Goal: Transaction & Acquisition: Purchase product/service

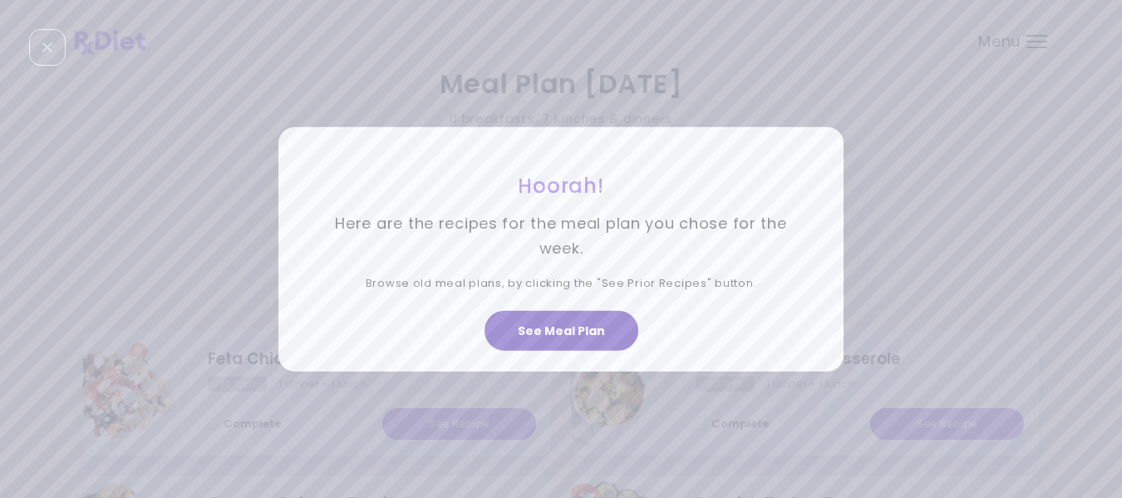
click at [558, 325] on button "See Meal Plan" at bounding box center [561, 331] width 154 height 40
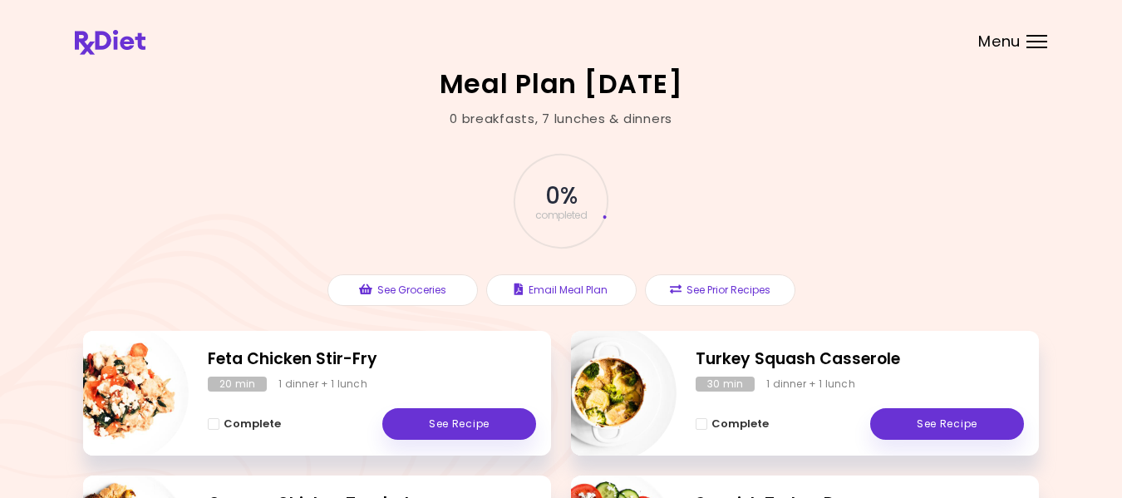
click at [1039, 41] on div "Menu" at bounding box center [1036, 41] width 21 height 13
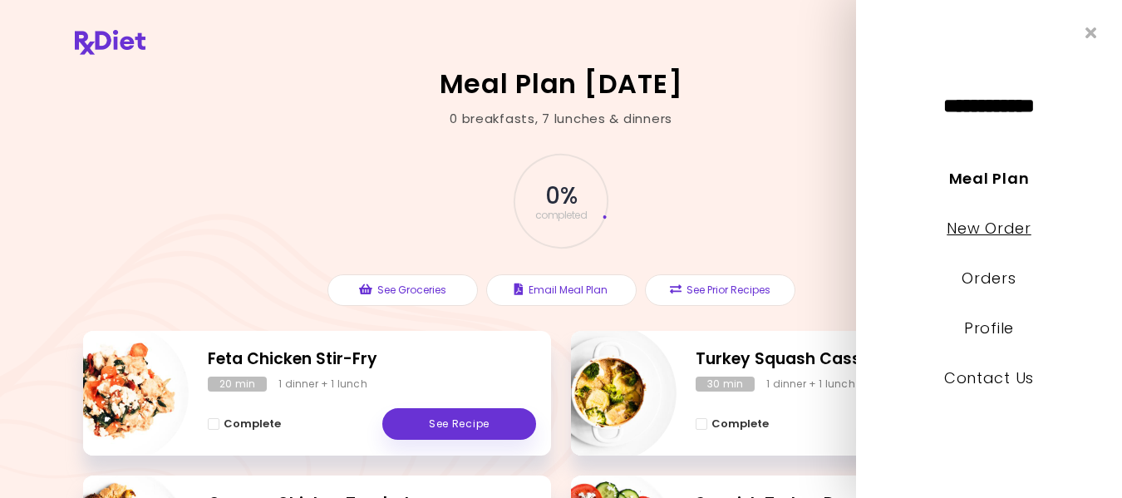
click at [960, 228] on link "New Order" at bounding box center [988, 228] width 84 height 21
select select "*"
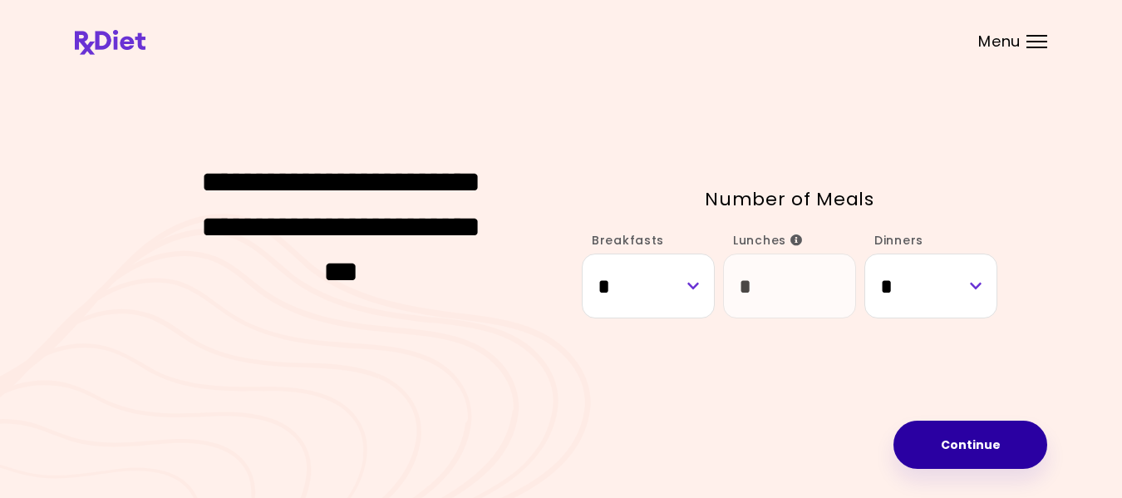
click at [975, 447] on button "Continue" at bounding box center [970, 444] width 154 height 48
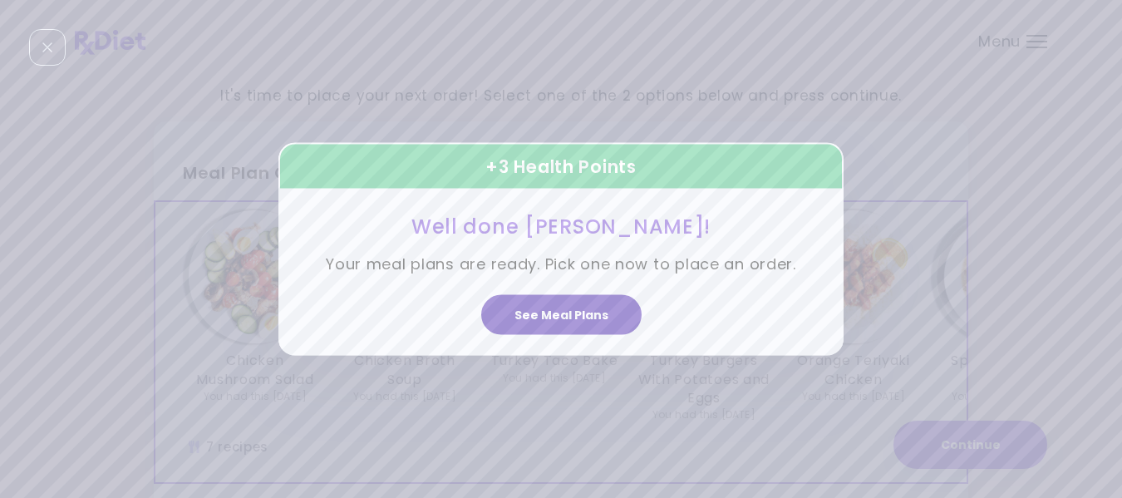
click at [552, 313] on button "See Meal Plans" at bounding box center [561, 315] width 160 height 40
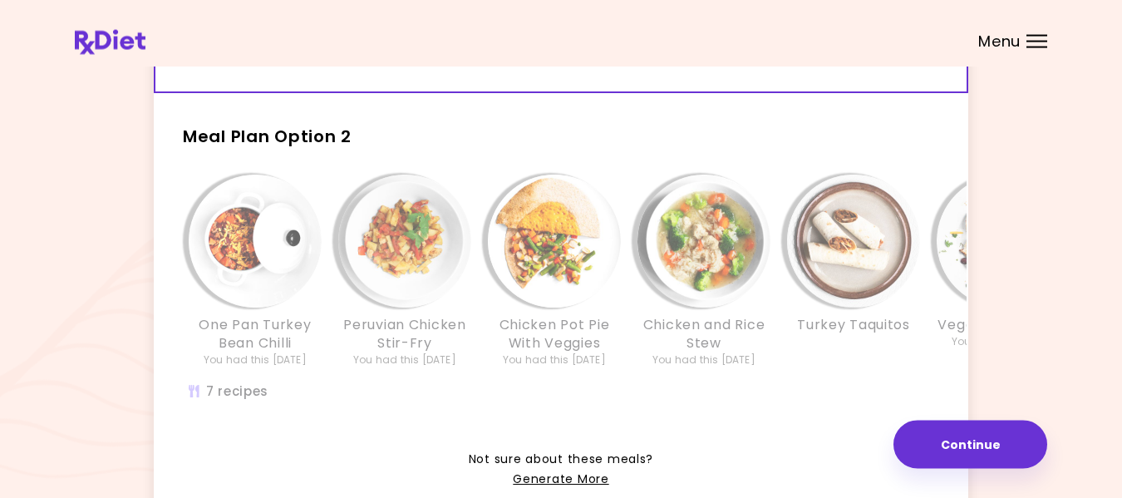
scroll to position [392, 0]
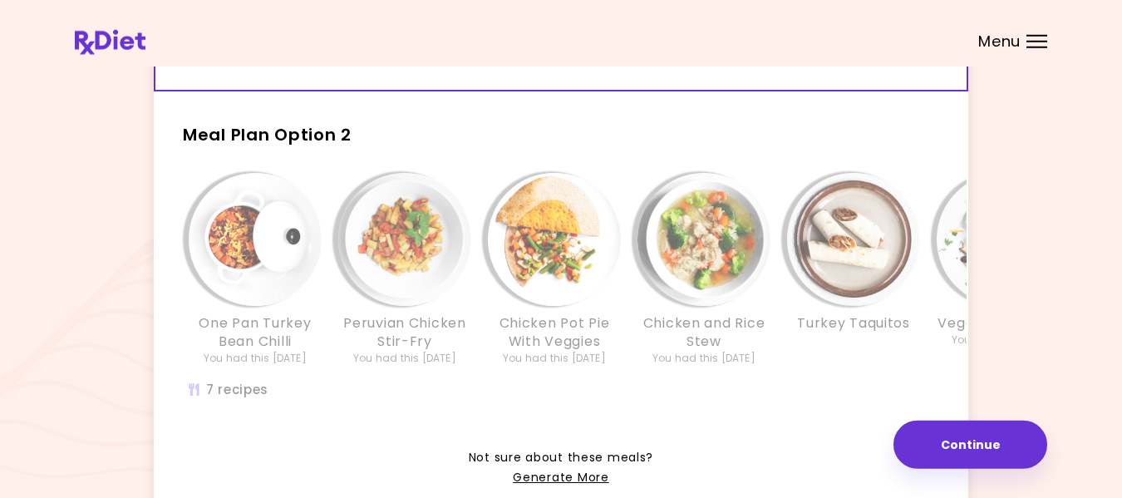
click at [477, 145] on h2 "Meal Plan Option 2" at bounding box center [561, 127] width 814 height 43
click at [328, 172] on div "One Pan Turkey Bean Chilli You had this [DATE] Peruvian Chicken Stir-Fry You ha…" at bounding box center [703, 296] width 1097 height 262
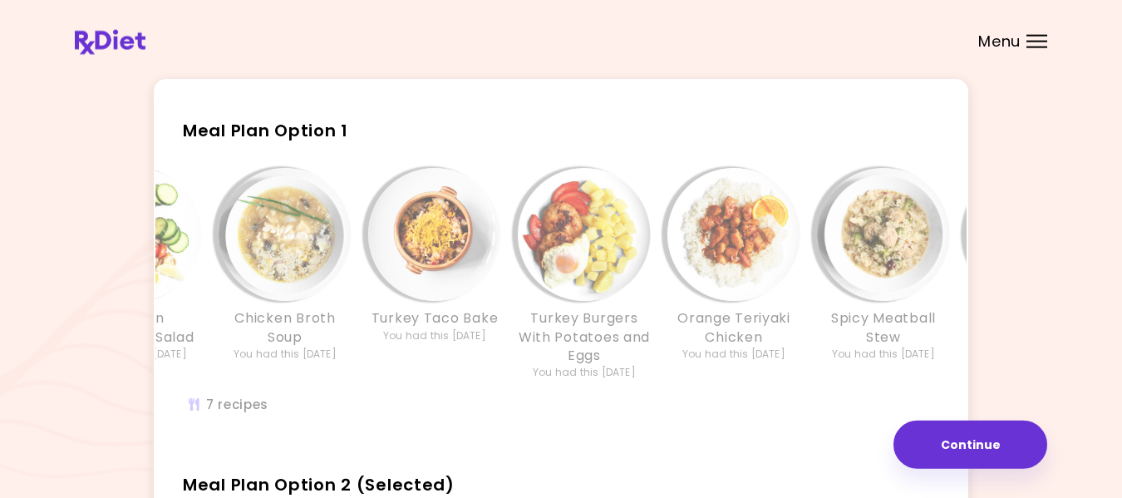
scroll to position [0, 0]
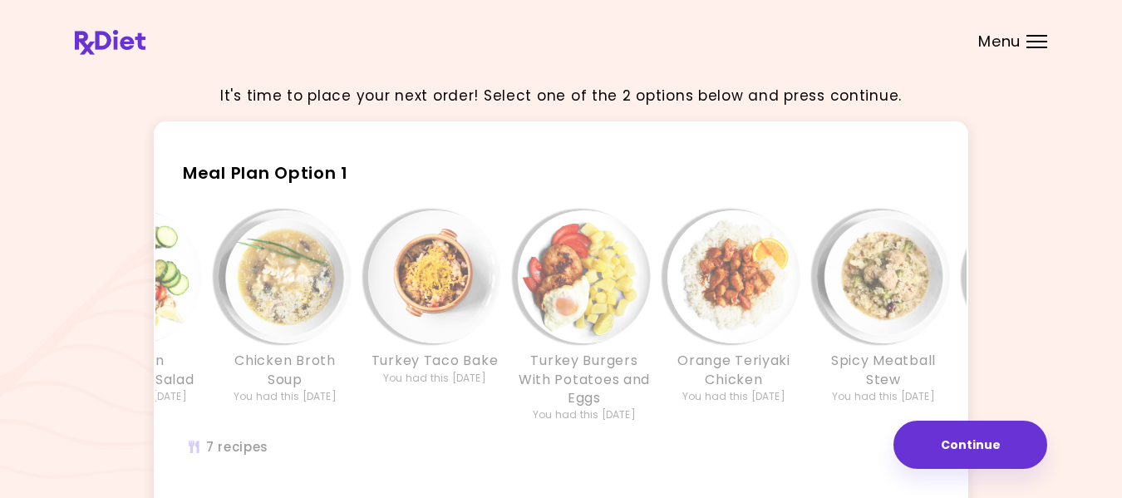
click at [660, 184] on h2 "Meal Plan Option 1" at bounding box center [561, 165] width 814 height 43
click at [649, 204] on div "Chicken Mushroom Salad You had this [DATE] Chicken Broth Soup You had this [DAT…" at bounding box center [584, 342] width 1097 height 280
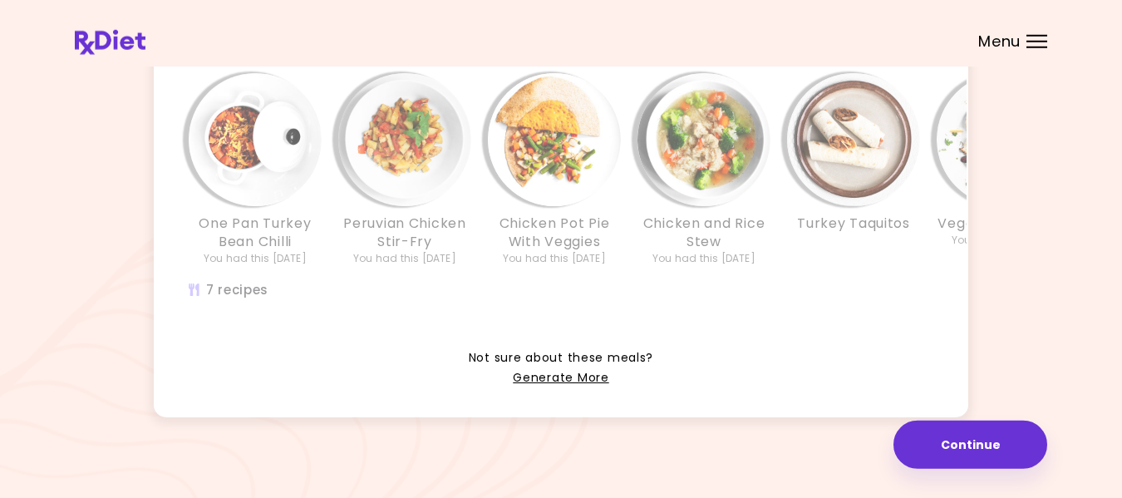
scroll to position [503, 0]
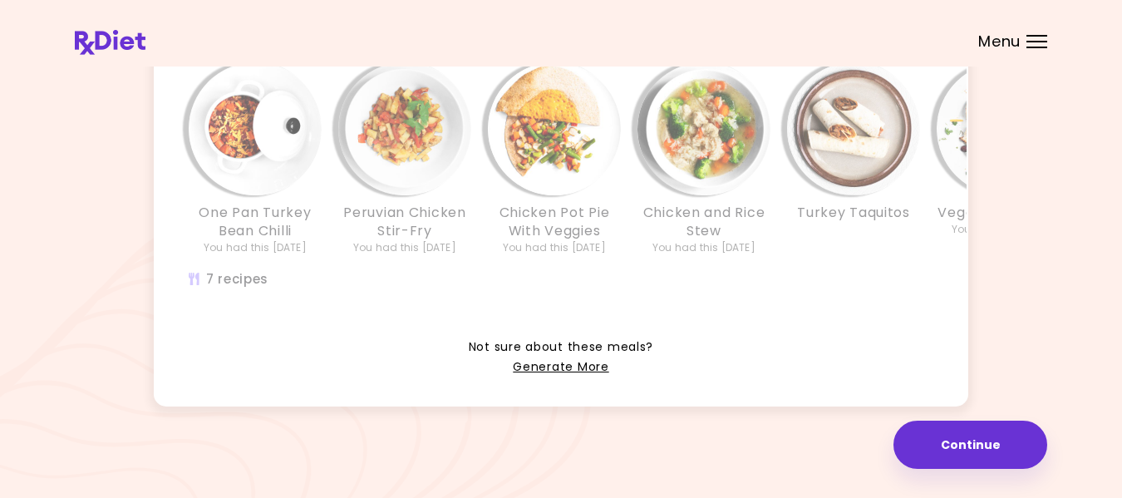
click at [722, 279] on div "One Pan Turkey Bean Chilli You had this [DATE] Peruvian Chicken Stir-Fry You ha…" at bounding box center [703, 185] width 1097 height 262
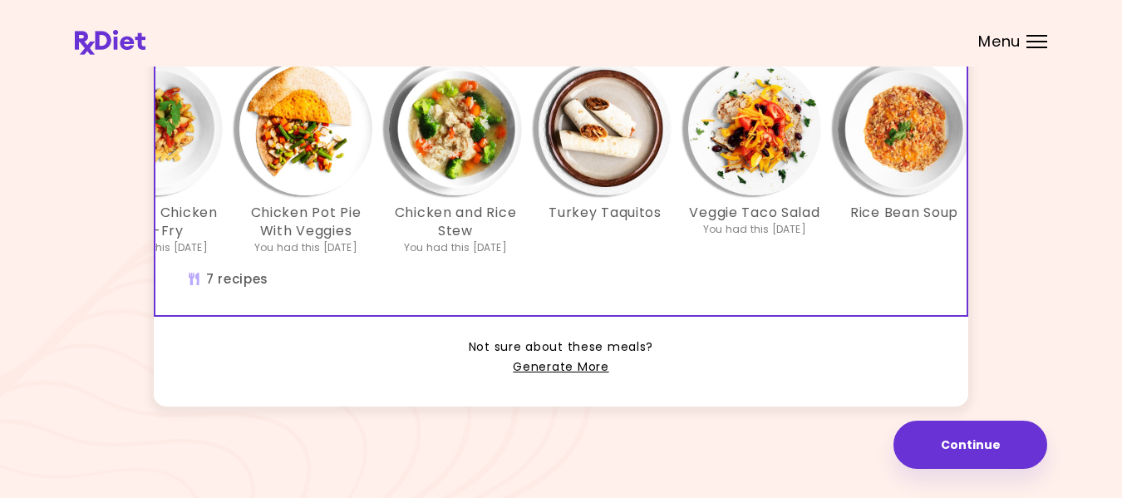
scroll to position [0, 286]
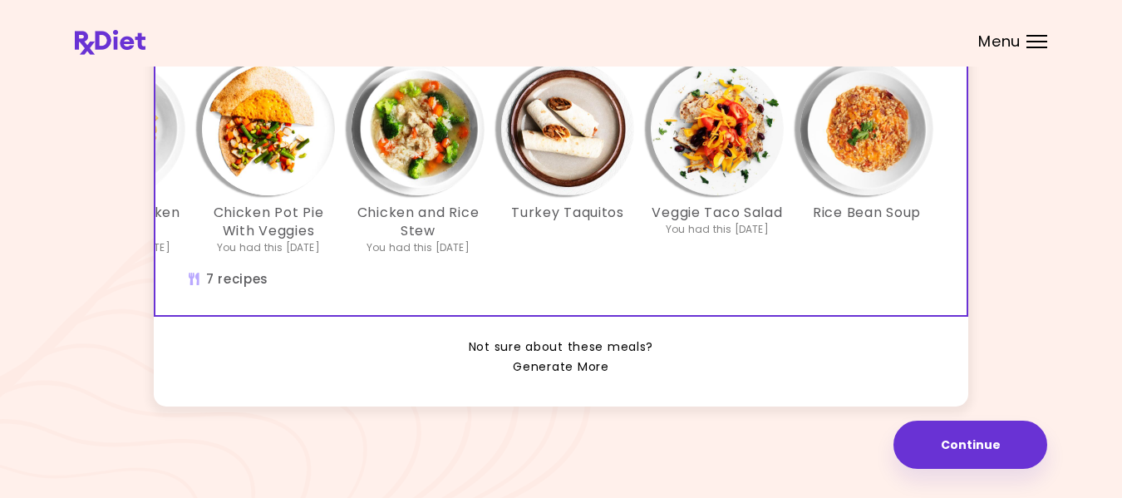
click at [565, 375] on link "Generate More" at bounding box center [561, 367] width 96 height 20
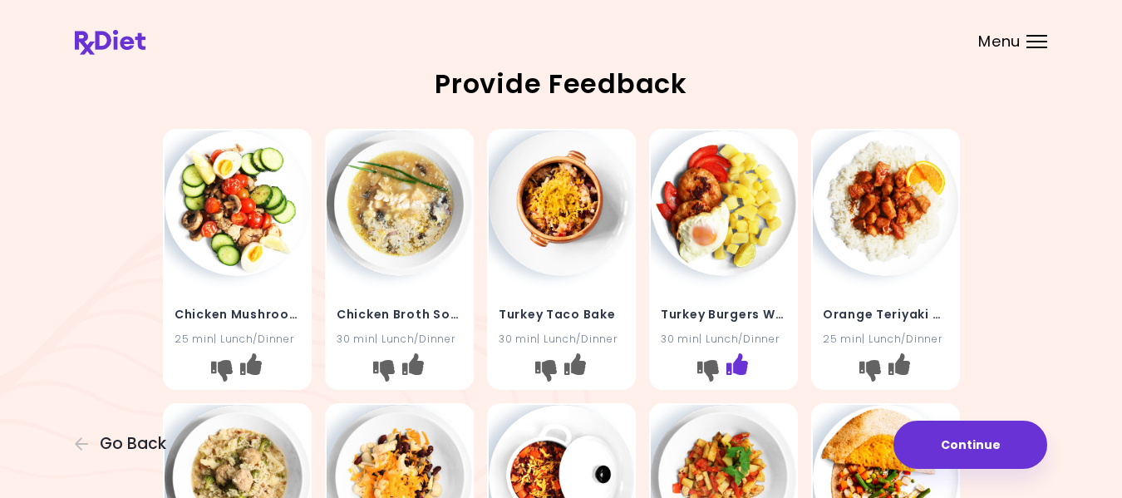
click at [748, 372] on button "I like this recipe" at bounding box center [736, 370] width 27 height 27
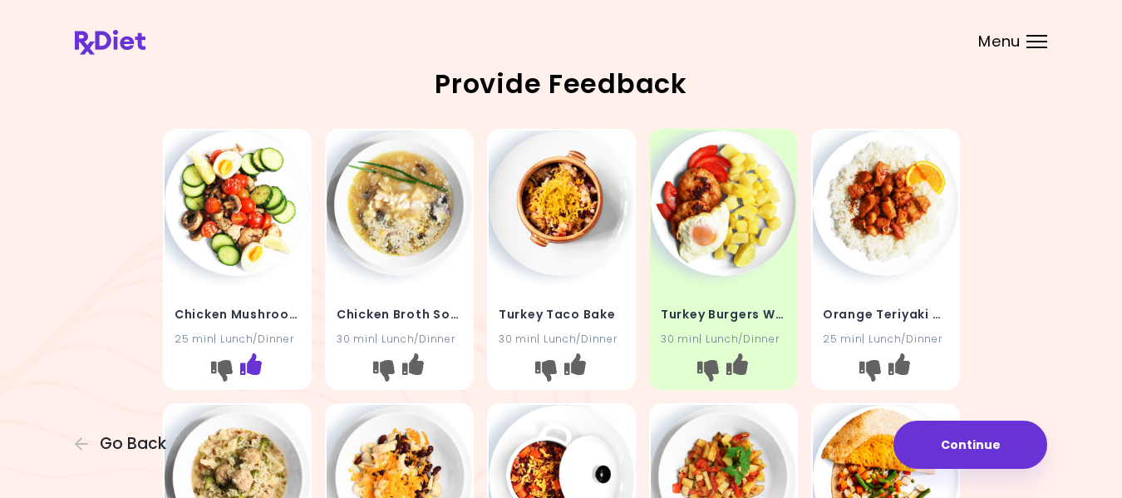
click at [248, 364] on icon "I like this recipe" at bounding box center [250, 364] width 22 height 22
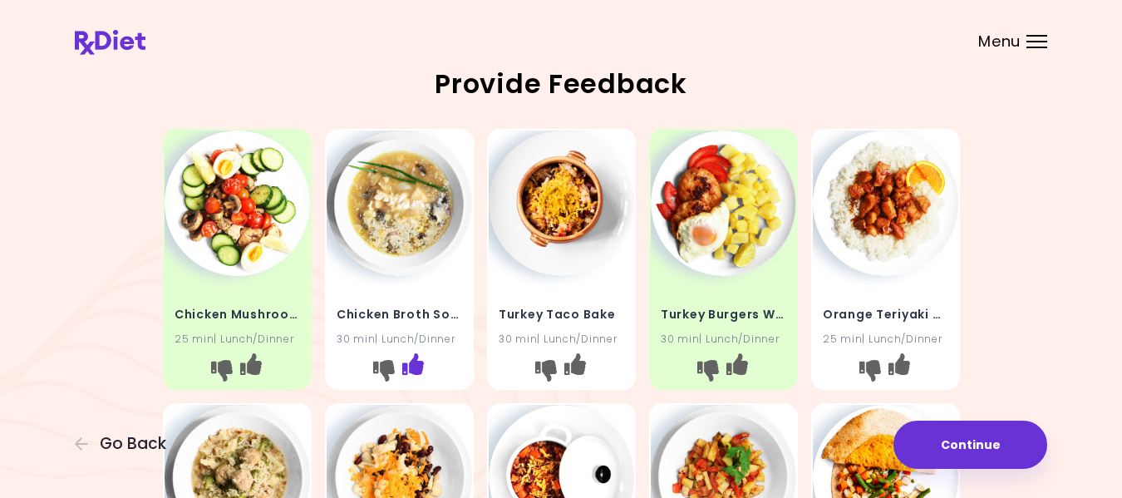
click at [417, 366] on icon "I like this recipe" at bounding box center [412, 364] width 22 height 22
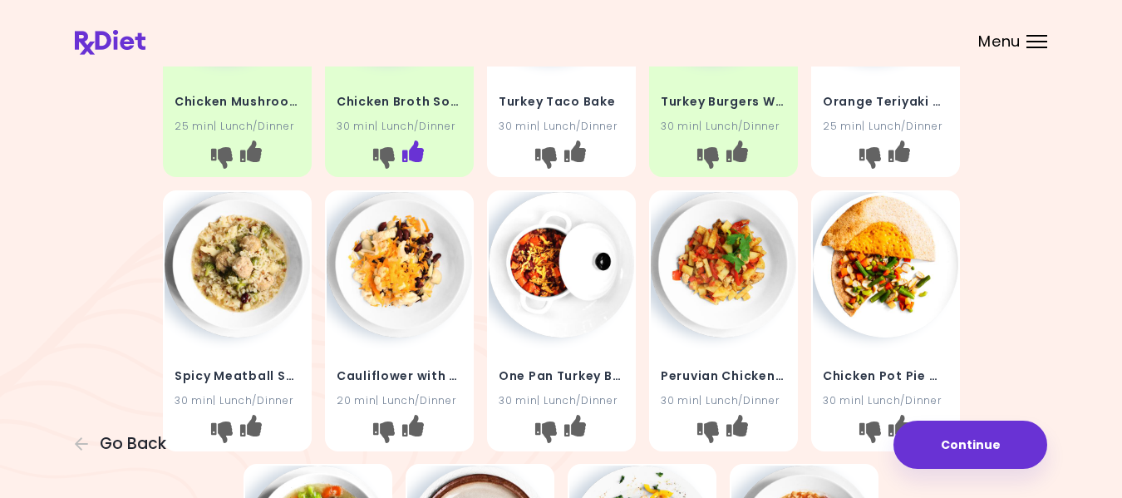
scroll to position [237, 0]
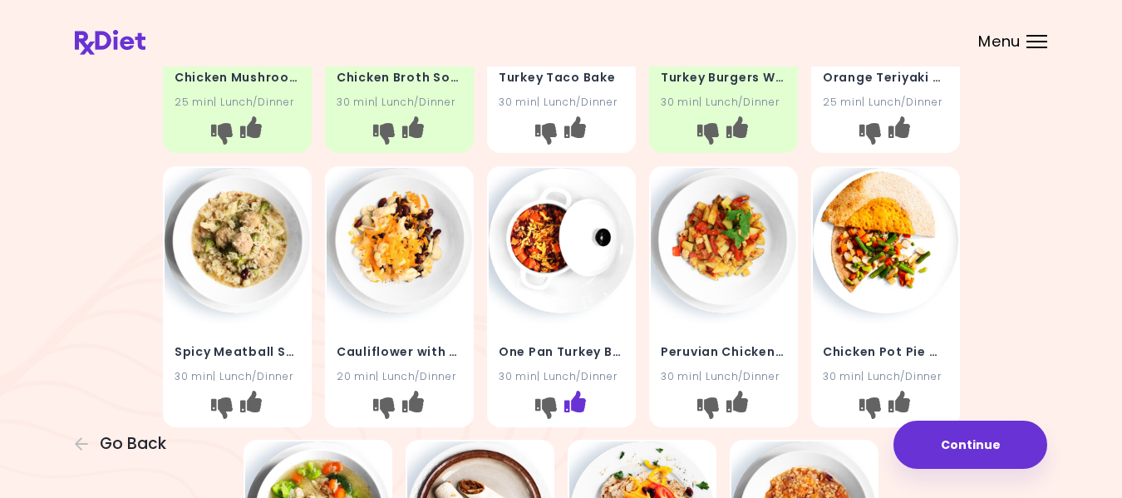
click at [579, 403] on icon "I like this recipe" at bounding box center [574, 401] width 22 height 22
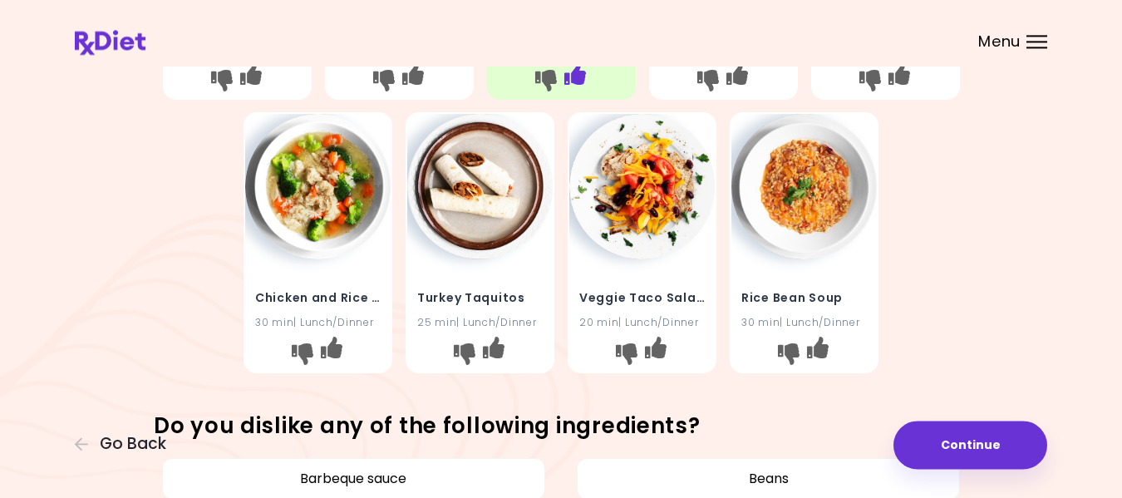
scroll to position [565, 0]
click at [336, 346] on icon "I like this recipe" at bounding box center [332, 347] width 22 height 22
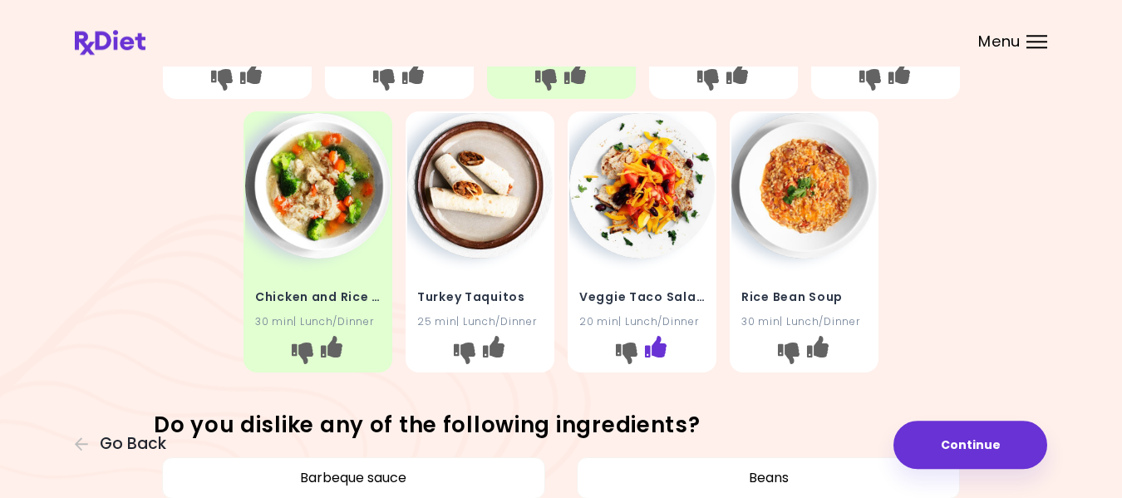
click at [659, 346] on icon "I like this recipe" at bounding box center [656, 347] width 22 height 22
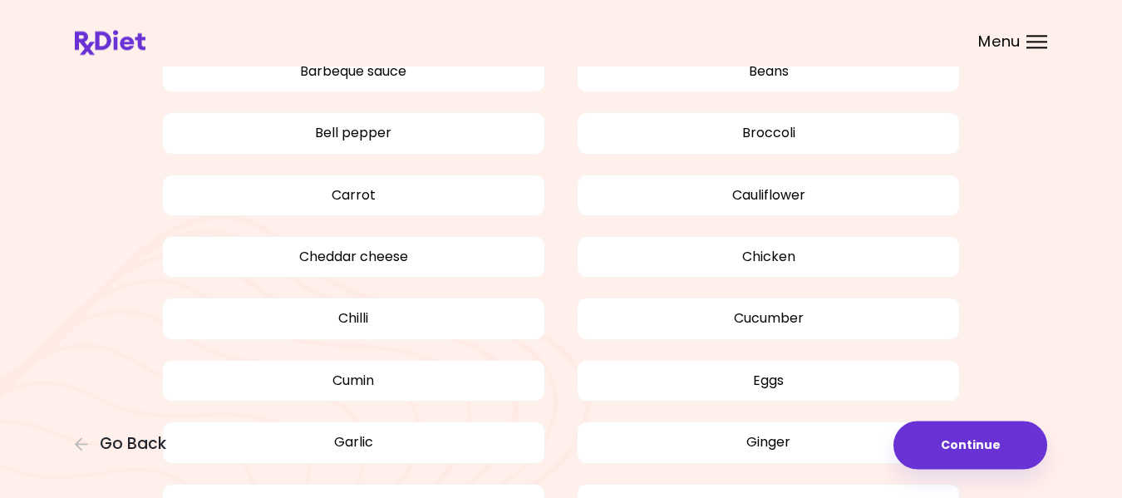
scroll to position [1004, 0]
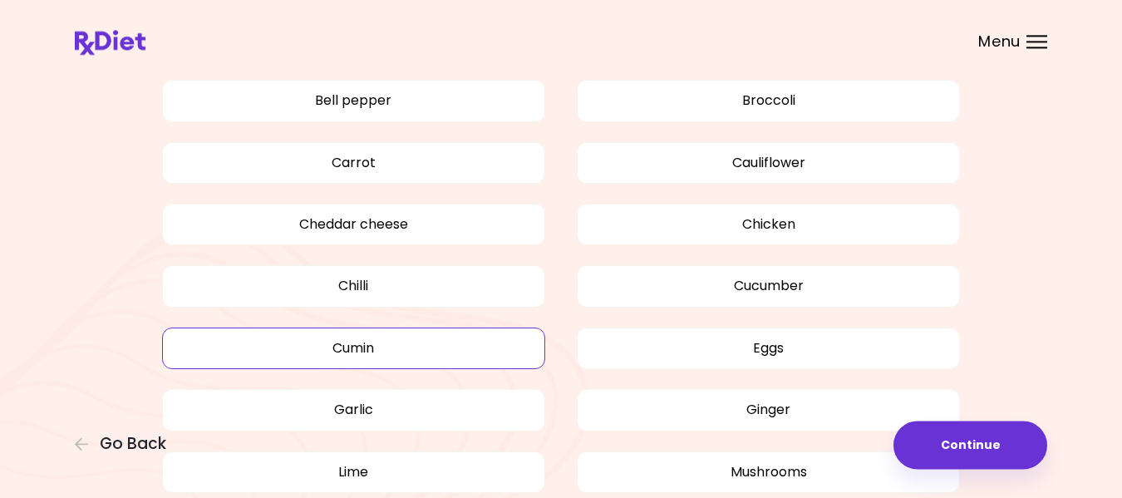
click at [391, 347] on button "Cumin" at bounding box center [353, 348] width 383 height 42
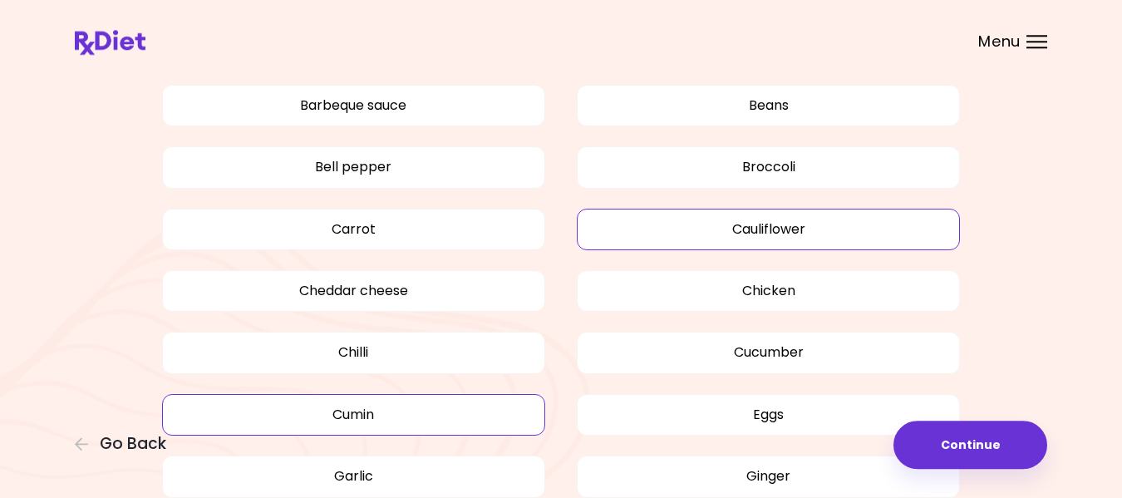
scroll to position [943, 0]
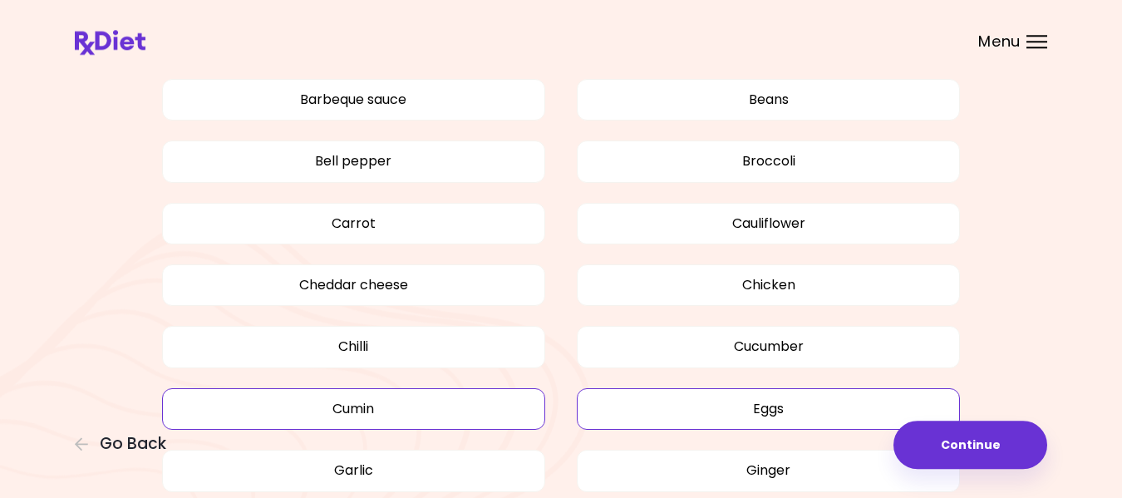
click at [821, 411] on button "Eggs" at bounding box center [768, 409] width 383 height 42
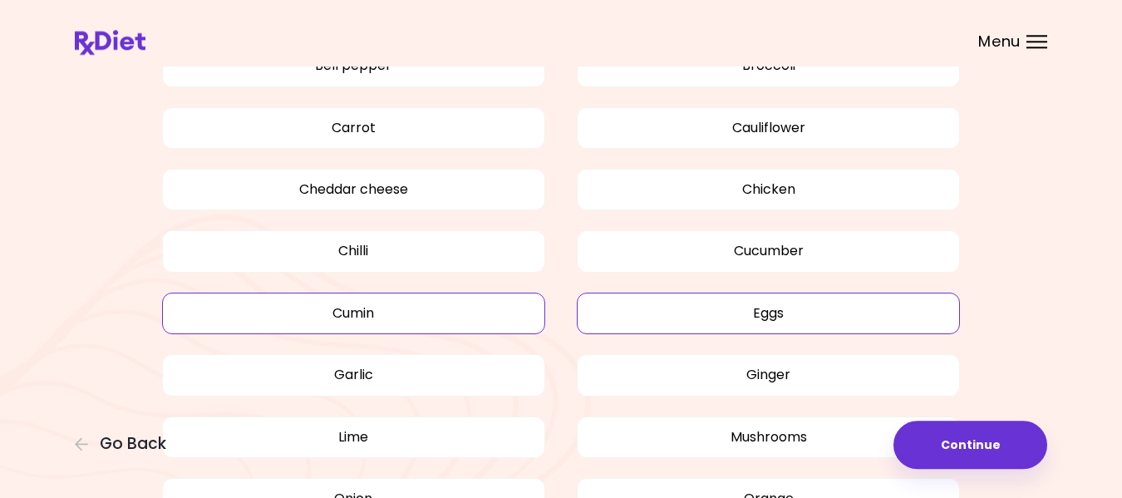
scroll to position [1035, 0]
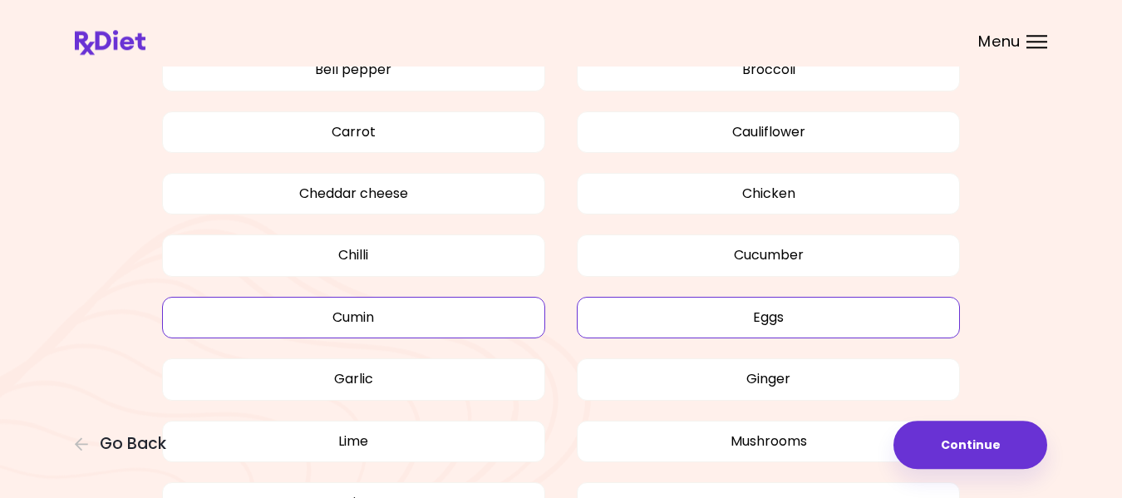
click at [907, 316] on button "Eggs" at bounding box center [768, 318] width 383 height 42
click at [861, 316] on button "Eggs" at bounding box center [768, 318] width 383 height 42
click at [774, 318] on button "Eggs" at bounding box center [768, 318] width 383 height 42
click at [663, 321] on button "Eggs" at bounding box center [768, 318] width 383 height 42
click at [622, 315] on button "Eggs" at bounding box center [768, 318] width 383 height 42
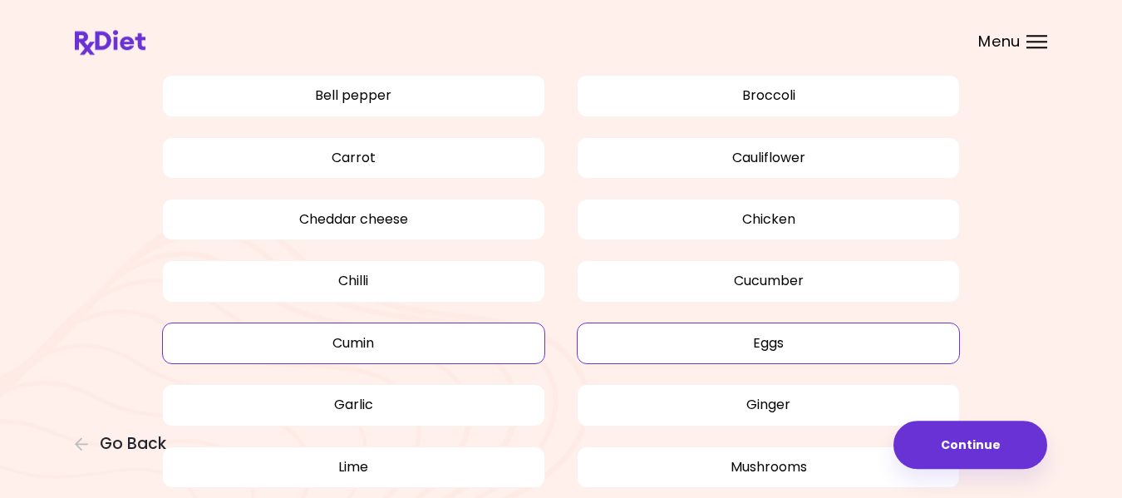
scroll to position [1007, 0]
click at [950, 342] on button "Eggs" at bounding box center [768, 345] width 383 height 42
click at [614, 346] on button "Eggs" at bounding box center [768, 345] width 383 height 42
click at [611, 346] on button "Eggs" at bounding box center [768, 345] width 383 height 42
click at [593, 346] on button "Eggs" at bounding box center [768, 345] width 383 height 42
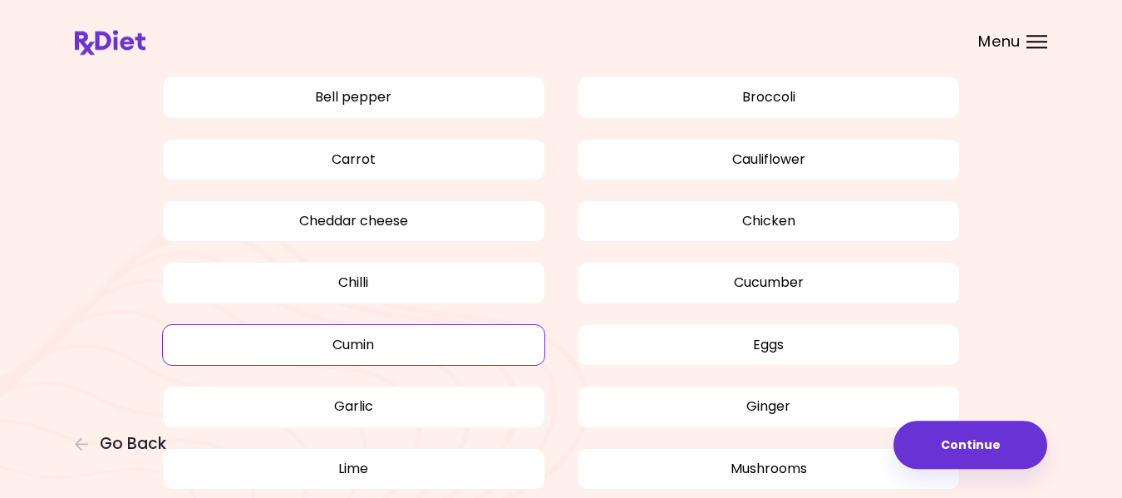
click at [497, 349] on button "Cumin" at bounding box center [353, 345] width 383 height 42
click at [504, 342] on button "Cumin" at bounding box center [353, 345] width 383 height 42
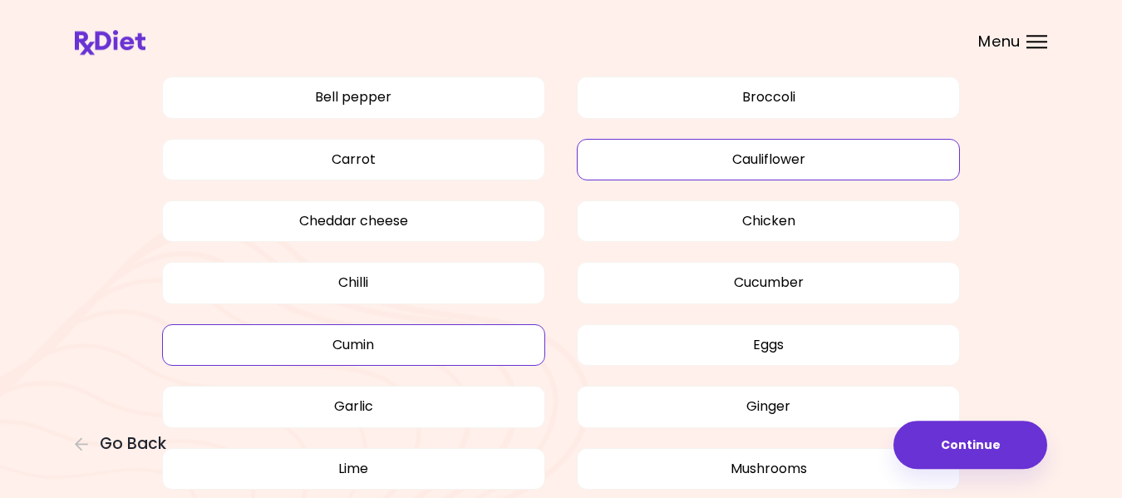
click at [764, 150] on button "Cauliflower" at bounding box center [768, 160] width 383 height 42
click at [775, 155] on button "Cauliflower" at bounding box center [768, 160] width 383 height 42
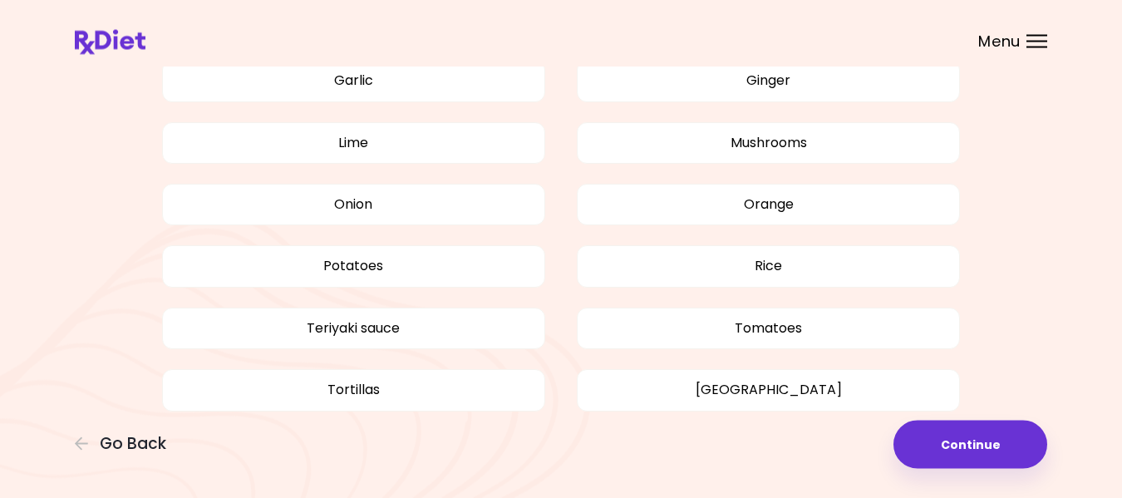
scroll to position [1348, 0]
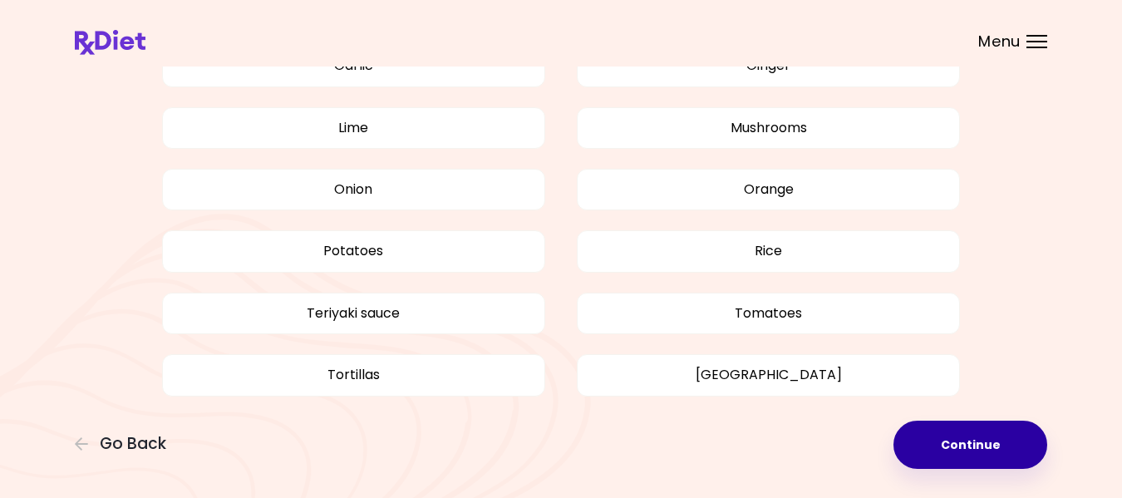
click at [970, 437] on button "Continue" at bounding box center [970, 444] width 154 height 48
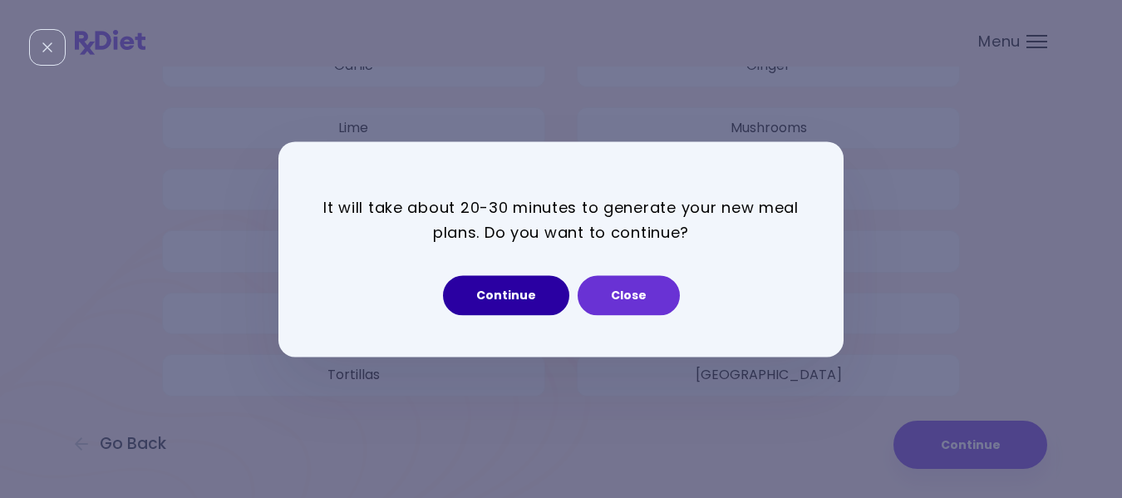
click at [514, 286] on button "Continue" at bounding box center [506, 295] width 126 height 40
select select "*"
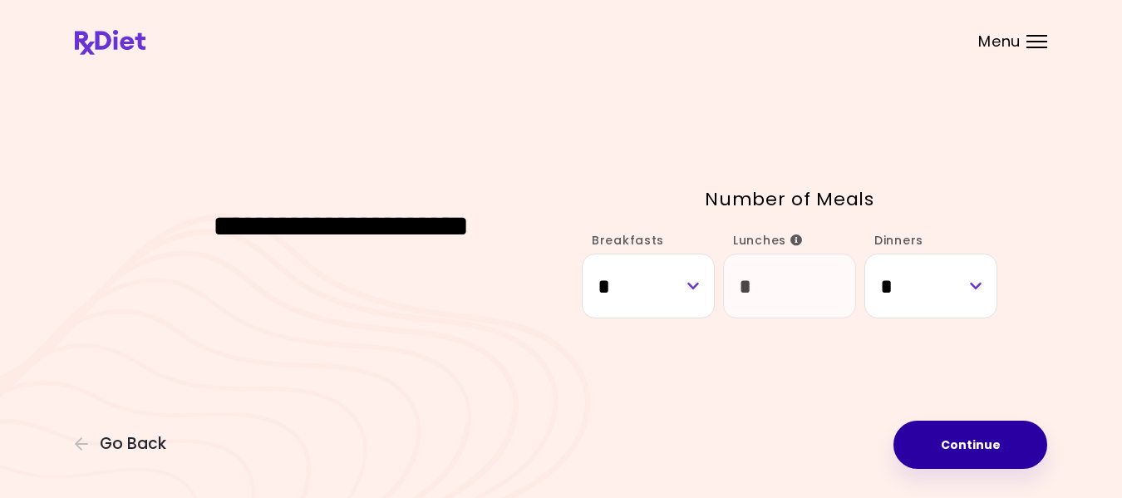
click at [984, 454] on button "Continue" at bounding box center [970, 444] width 154 height 48
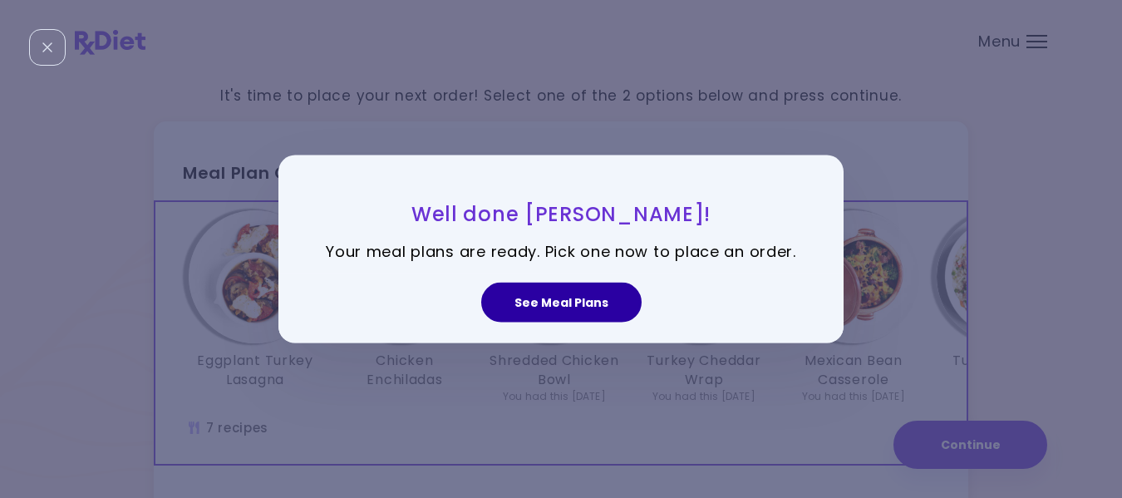
click at [556, 300] on button "See Meal Plans" at bounding box center [561, 303] width 160 height 40
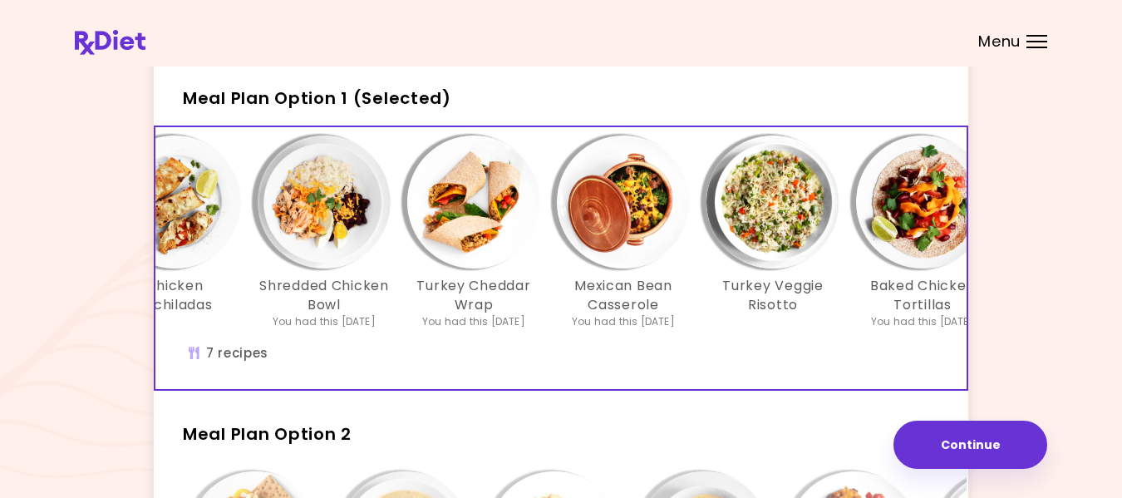
scroll to position [0, 217]
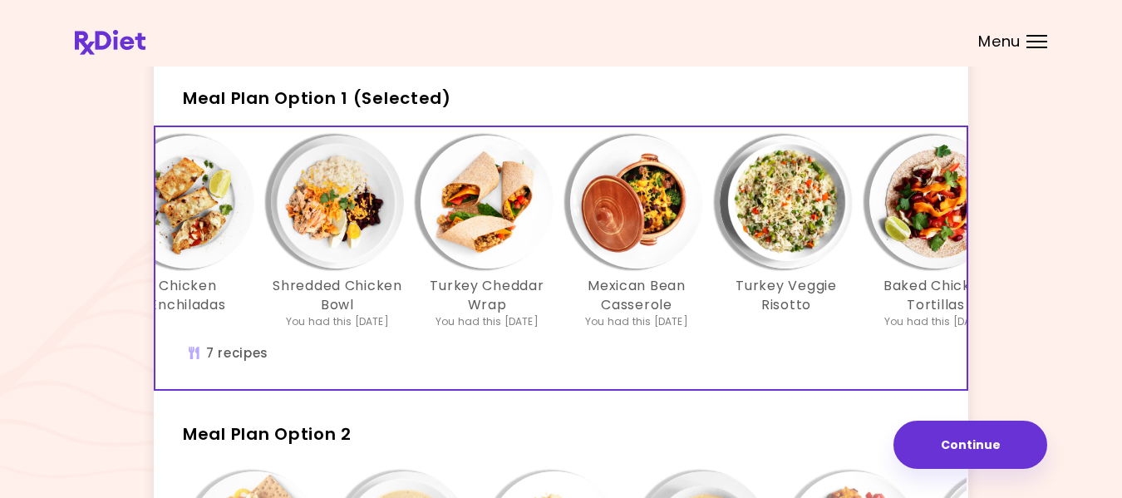
click at [616, 440] on h2 "Meal Plan Option 2" at bounding box center [561, 426] width 814 height 43
click at [600, 429] on h2 "Meal Plan Option 2" at bounding box center [561, 426] width 814 height 43
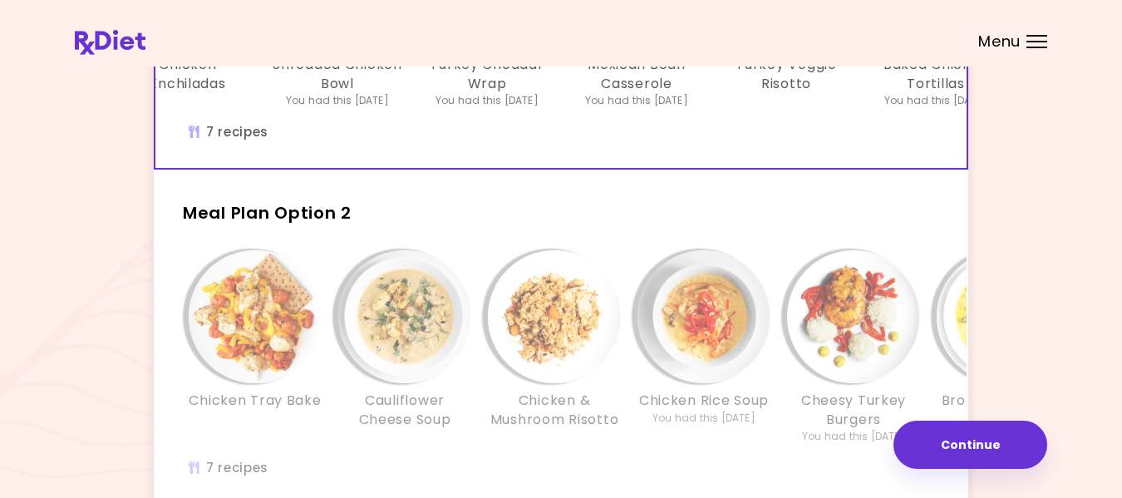
scroll to position [302, 0]
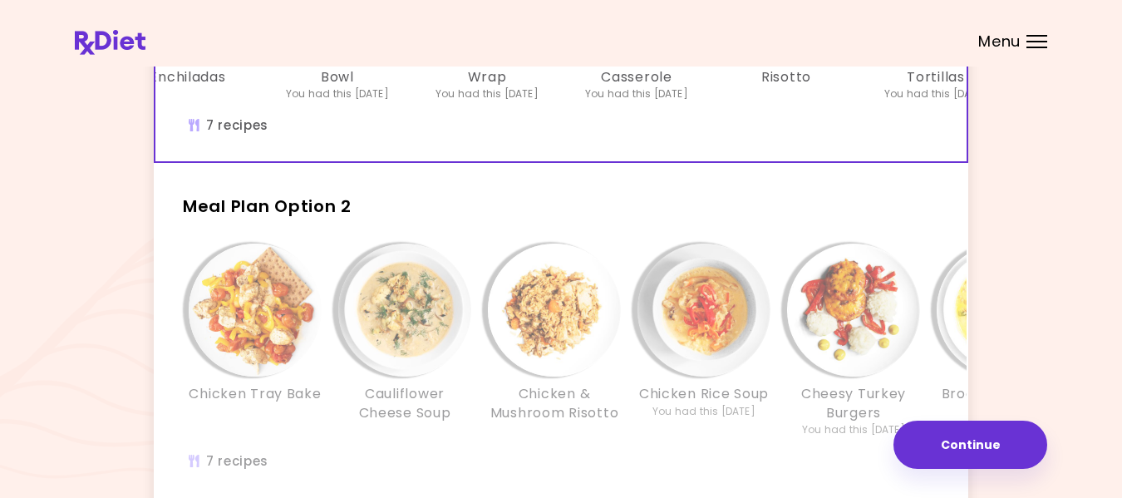
click at [479, 210] on h2 "Meal Plan Option 2" at bounding box center [561, 198] width 814 height 43
click at [474, 224] on div "Meal Plan Option 2 Chicken Tray Bake Cauliflower Cheese Soup Chicken & Mushroom…" at bounding box center [561, 338] width 814 height 322
click at [494, 446] on div "Chicken Tray Bake Cauliflower Cheese Soup Chicken & Mushroom Risotto Chicken Ri…" at bounding box center [703, 348] width 1047 height 210
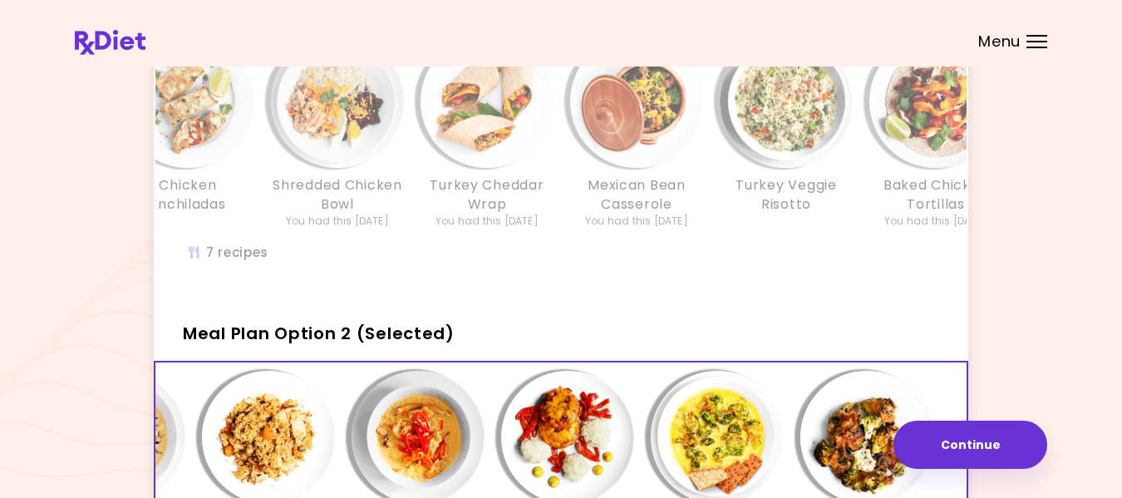
scroll to position [157, 0]
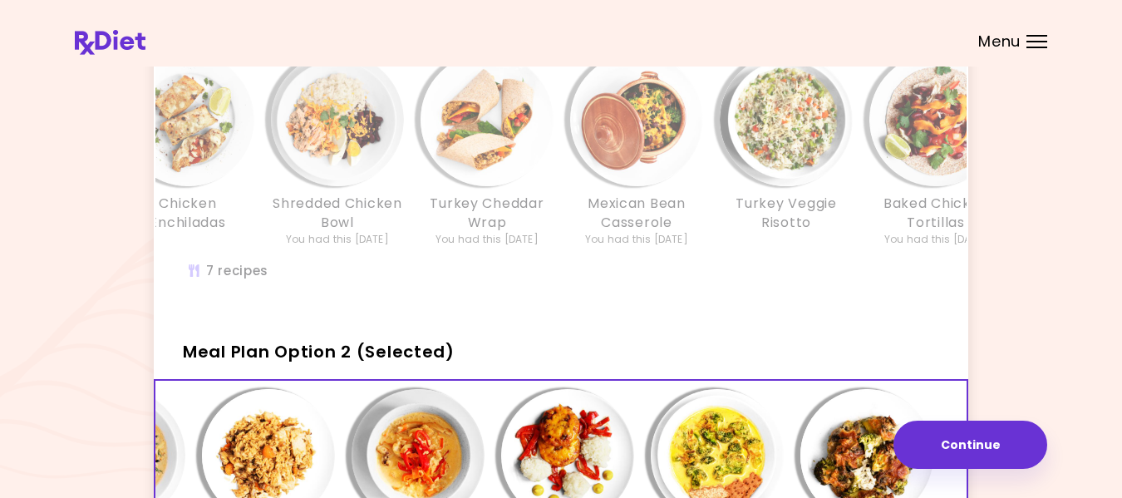
click at [309, 282] on div "Eggplant Turkey Lasagna Chicken Enchiladas Shredded Chicken Bowl You had this […" at bounding box center [487, 176] width 1097 height 262
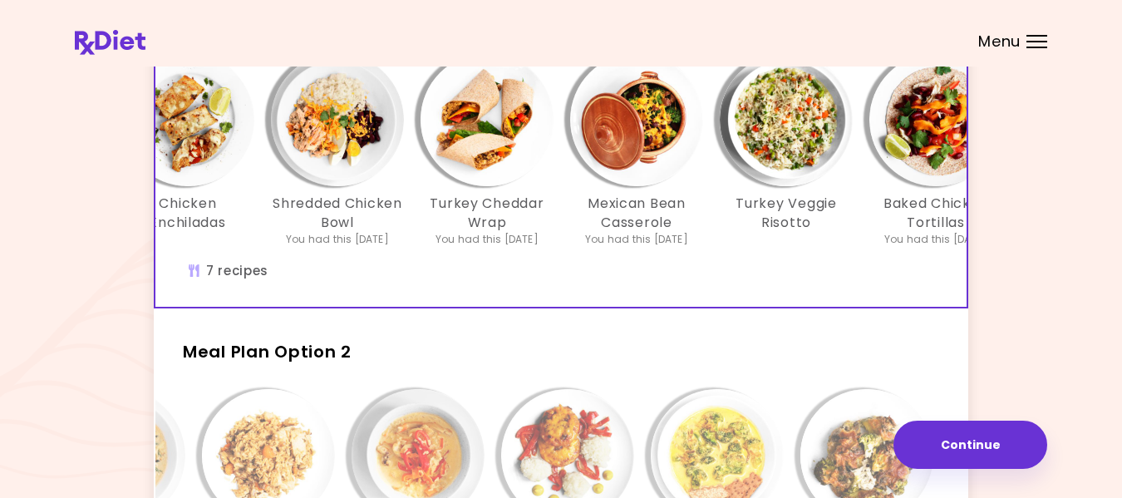
click at [710, 198] on div "Mexican Bean Casserole You had this [DATE]" at bounding box center [637, 150] width 150 height 194
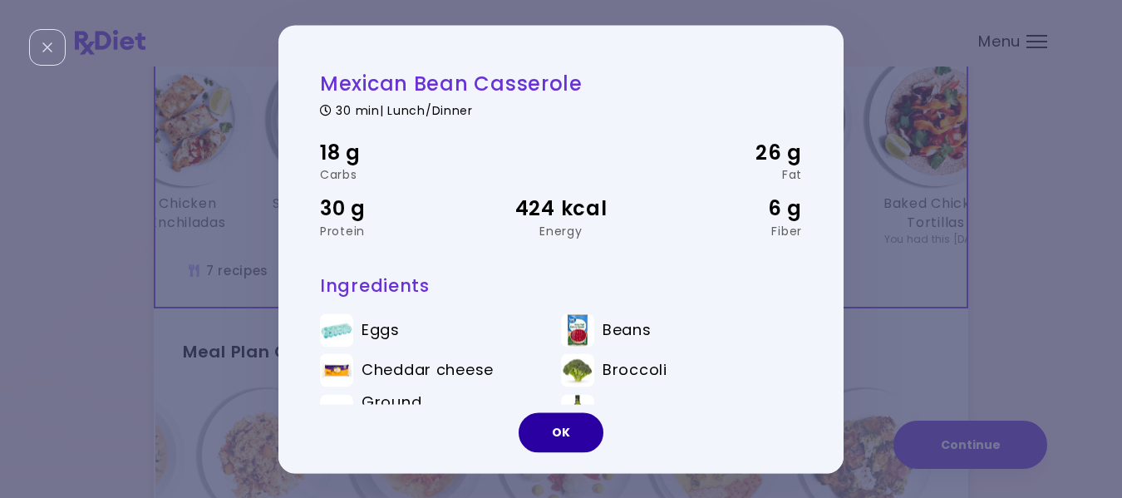
click at [555, 440] on button "OK" at bounding box center [560, 432] width 85 height 40
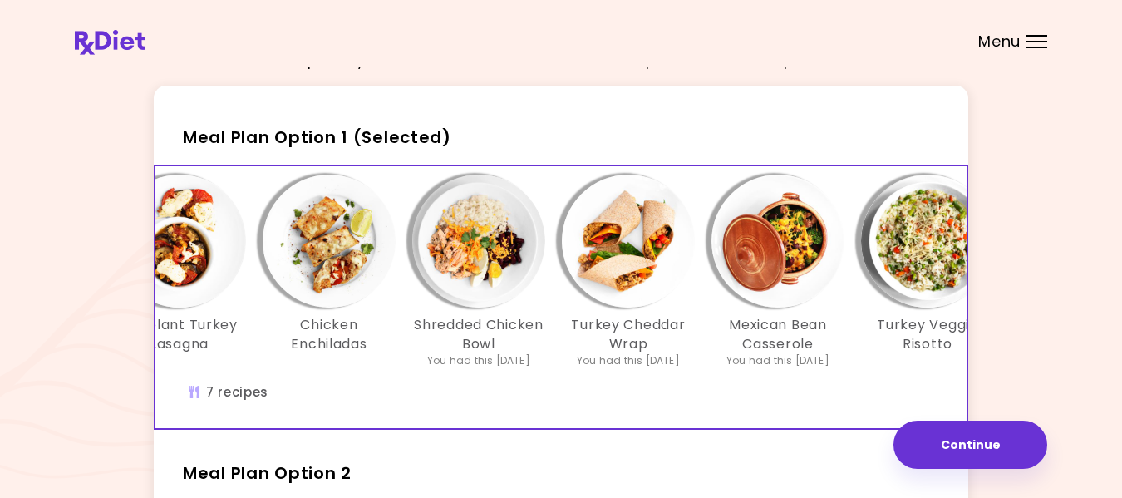
scroll to position [0, 140]
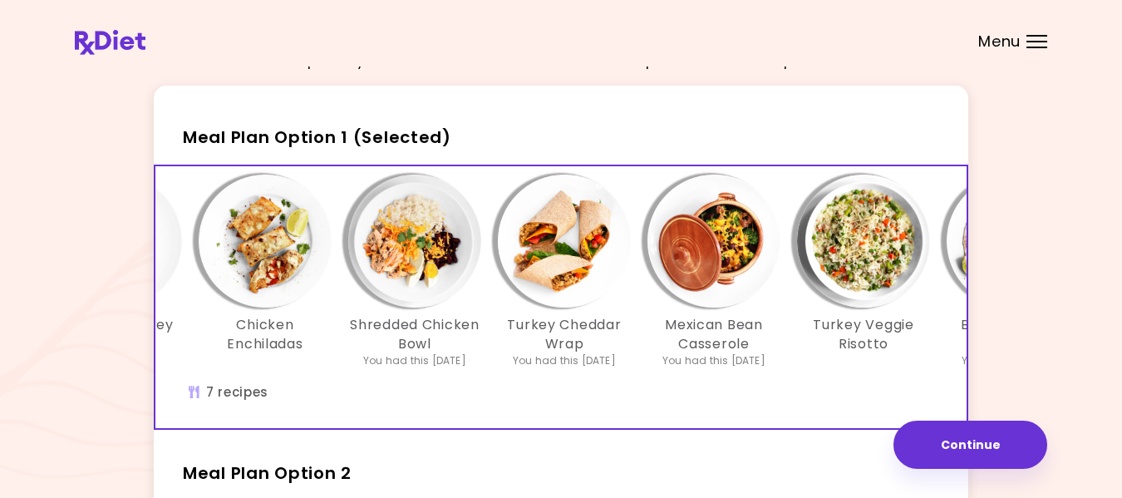
click at [795, 396] on div "Eggplant Turkey Lasagna Chicken Enchiladas Shredded Chicken Bowl You had this […" at bounding box center [564, 297] width 1097 height 262
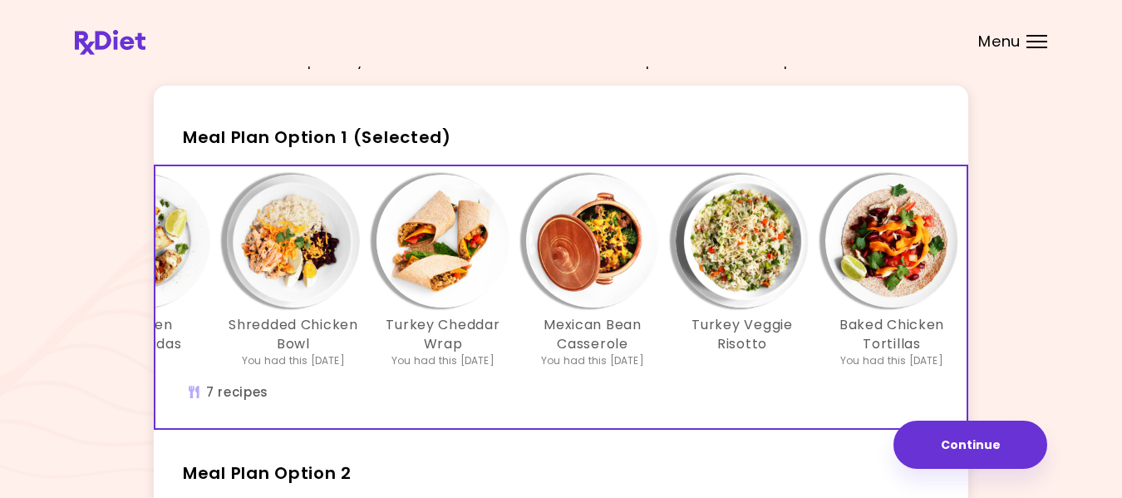
scroll to position [0, 286]
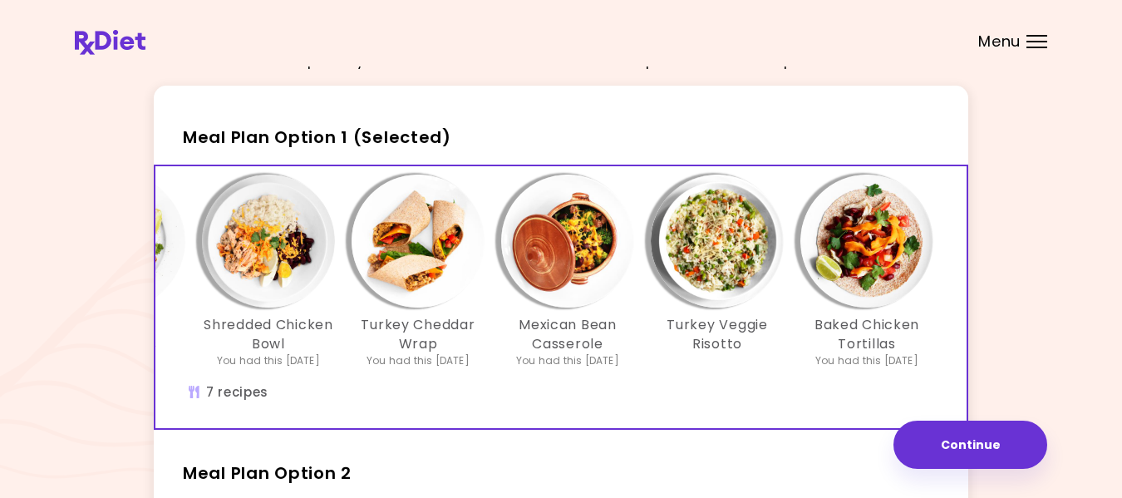
click at [662, 376] on div "Eggplant Turkey Lasagna Chicken Enchiladas Shredded Chicken Bowl You had this […" at bounding box center [417, 279] width 1047 height 210
click at [489, 130] on h2 "Meal Plan Option 1 (Selected)" at bounding box center [561, 129] width 814 height 43
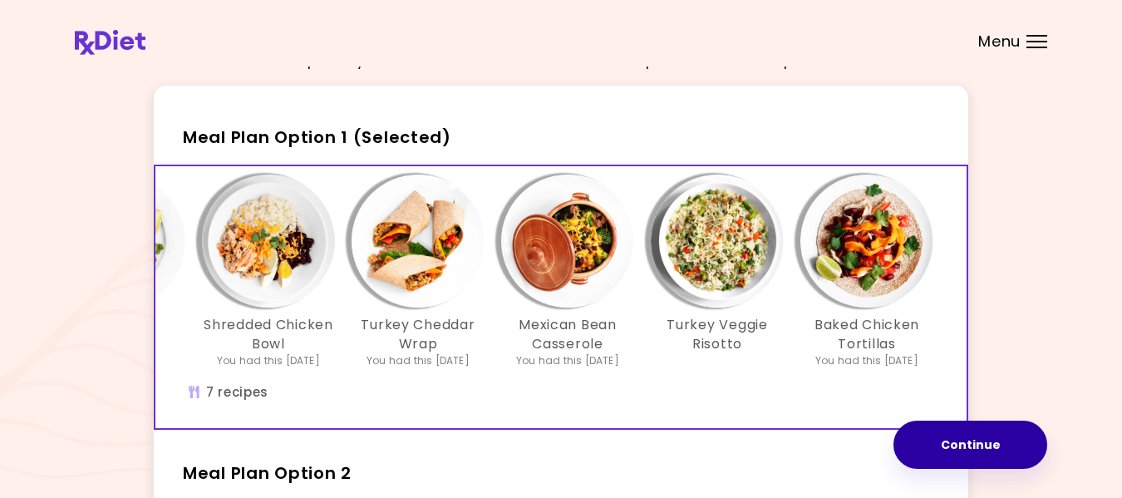
click at [983, 447] on button "Continue" at bounding box center [970, 444] width 154 height 48
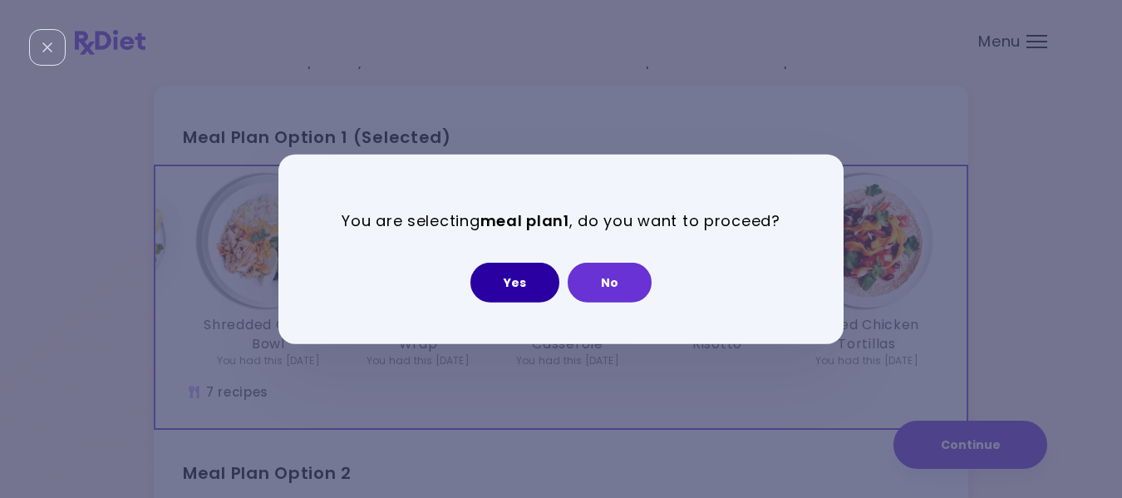
click at [520, 285] on button "Yes" at bounding box center [514, 283] width 89 height 40
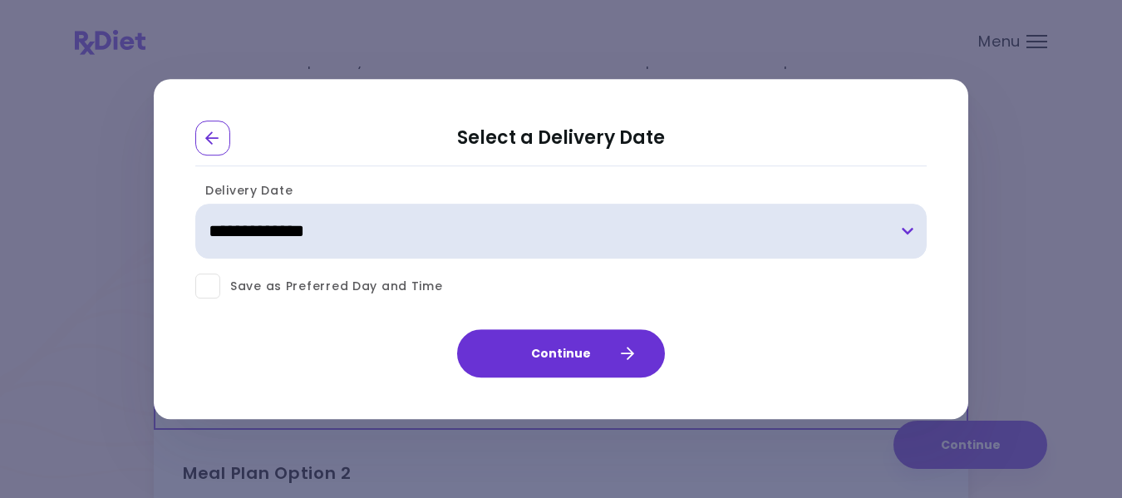
click at [902, 241] on select "**********" at bounding box center [560, 231] width 731 height 55
select select "**********"
click option "**********" at bounding box center [0, 0] width 0 height 0
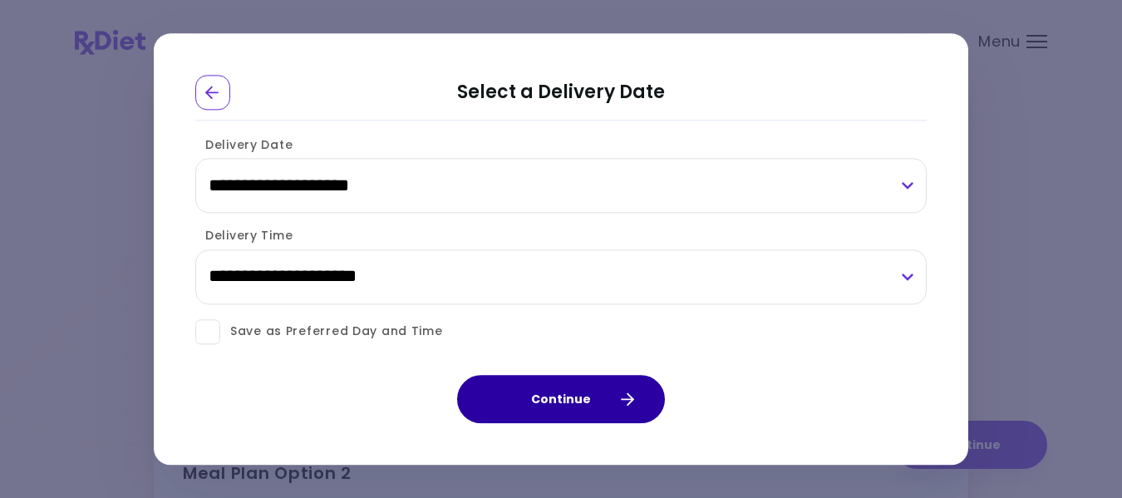
click at [627, 401] on icon "button" at bounding box center [626, 398] width 15 height 15
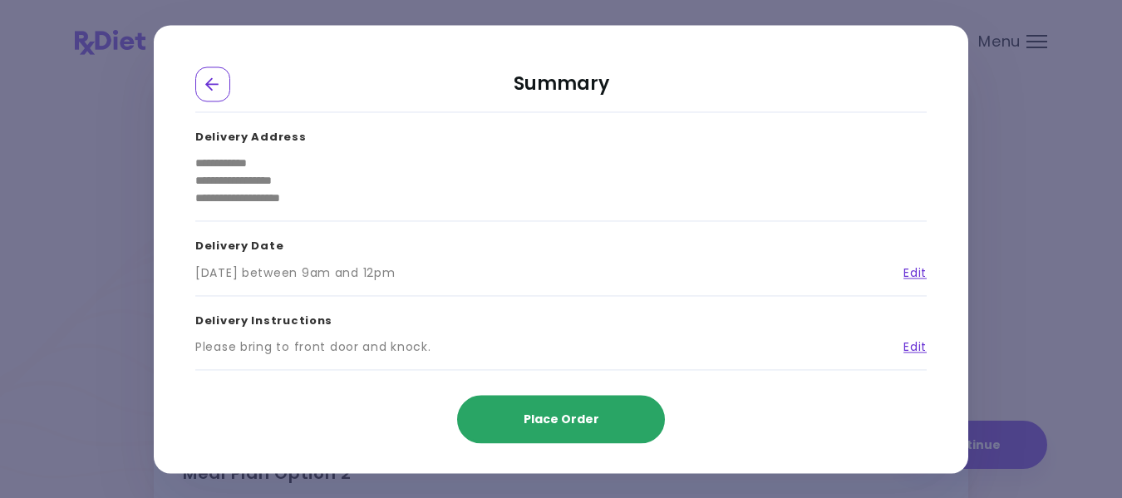
click at [566, 415] on span "Place Order" at bounding box center [561, 418] width 76 height 17
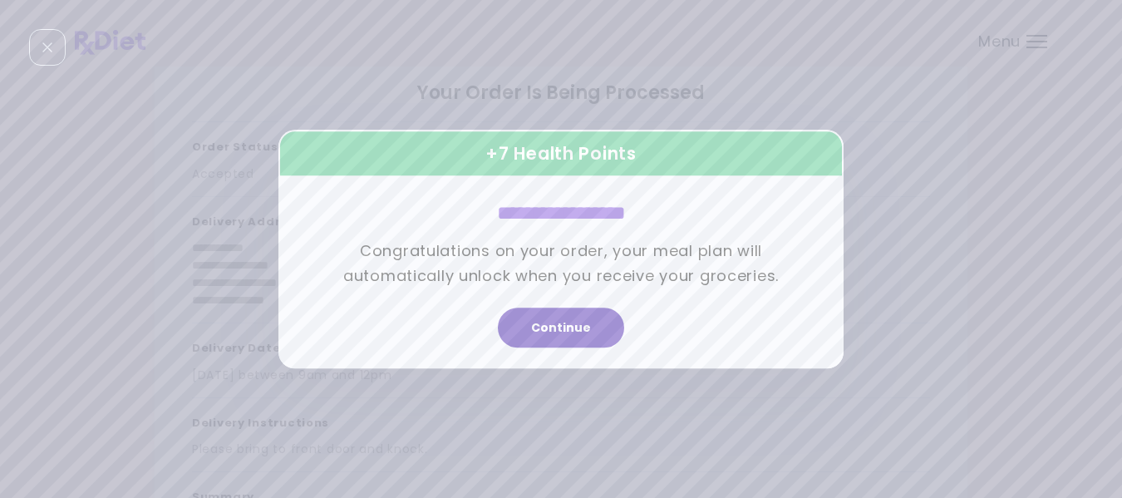
click at [557, 335] on button "Continue" at bounding box center [561, 327] width 126 height 40
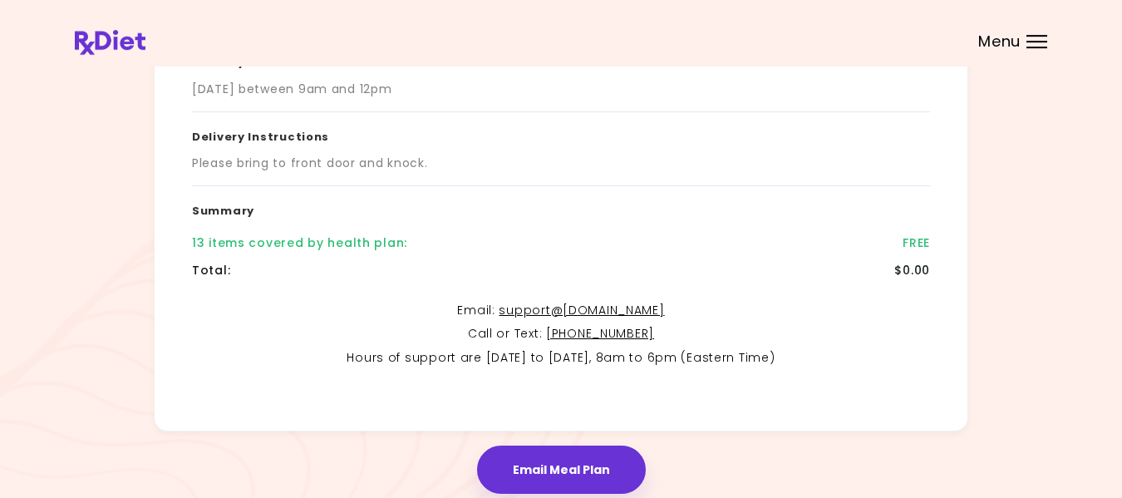
scroll to position [388, 0]
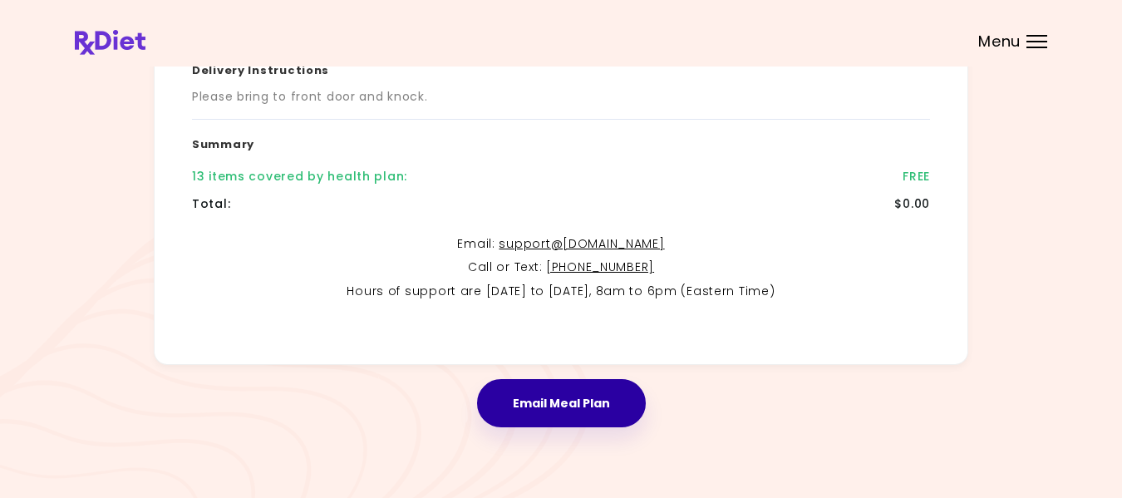
click at [566, 399] on button "Email Meal Plan" at bounding box center [561, 403] width 169 height 48
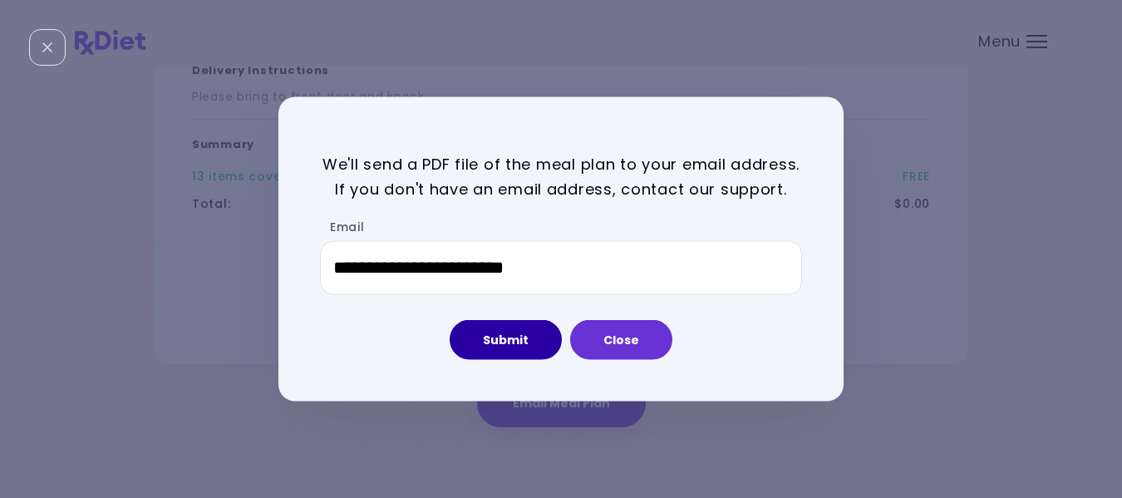
click at [506, 342] on button "Submit" at bounding box center [506, 340] width 112 height 40
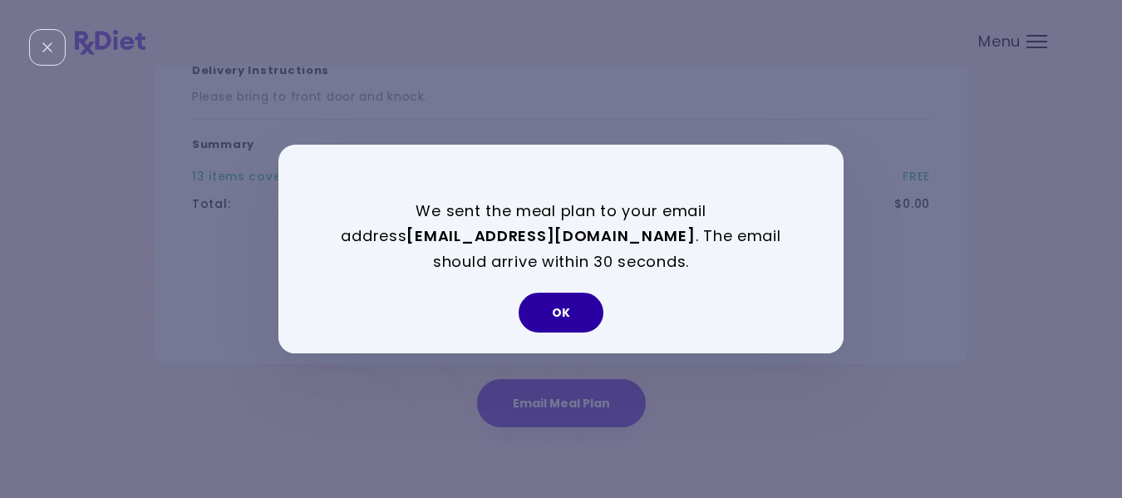
click at [557, 315] on button "OK" at bounding box center [560, 312] width 85 height 40
